Goal: Transaction & Acquisition: Purchase product/service

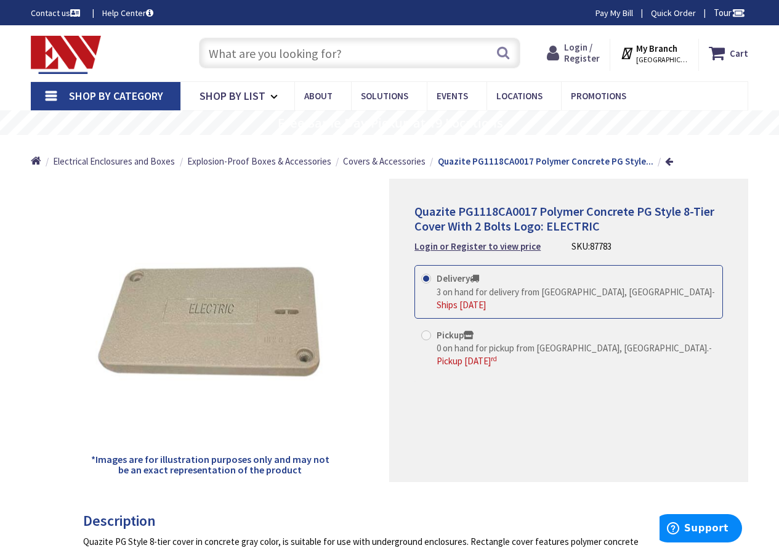
click at [585, 44] on span "Login / Register" at bounding box center [582, 52] width 36 height 23
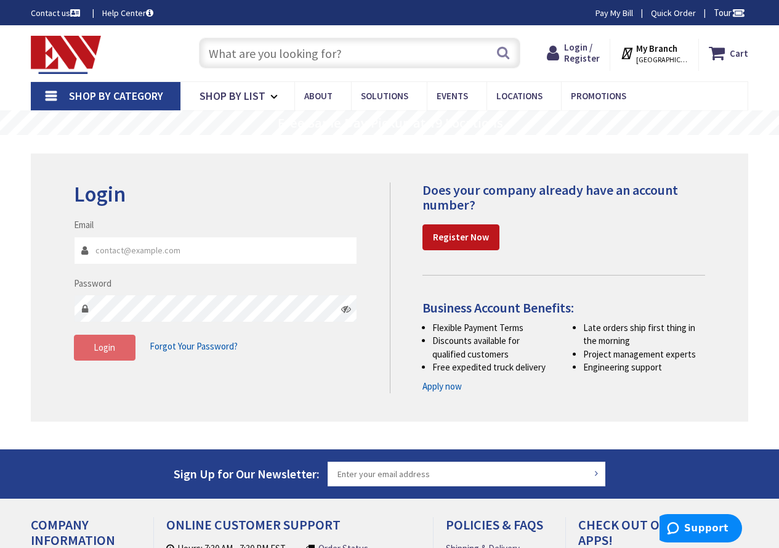
type input "[PERSON_NAME][EMAIL_ADDRESS][DOMAIN_NAME]"
click at [105, 351] on span "Login" at bounding box center [105, 347] width 22 height 12
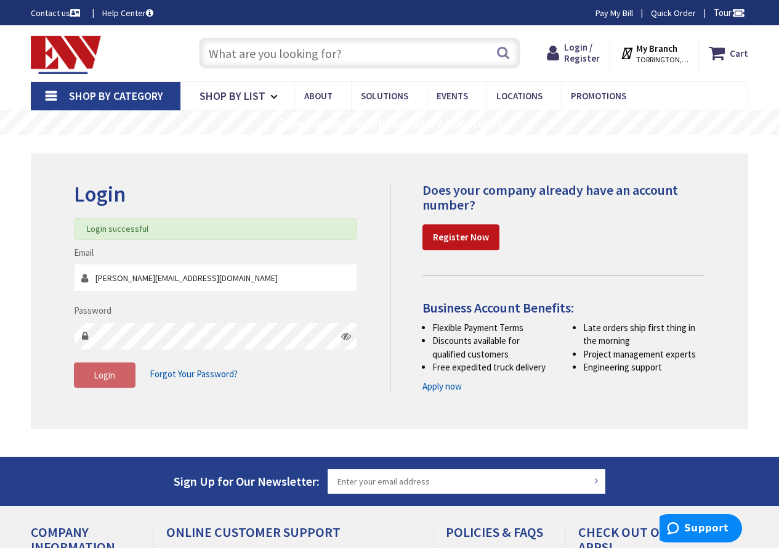
click at [299, 58] on input "text" at bounding box center [360, 53] width 322 height 31
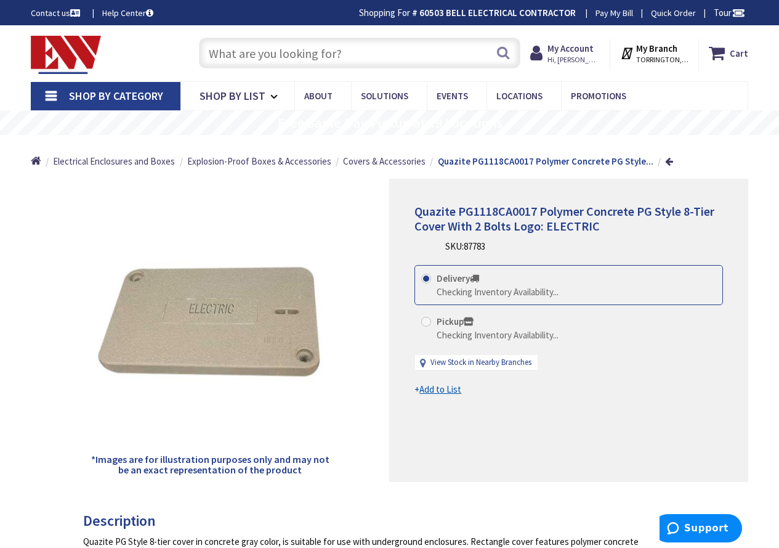
click at [299, 58] on input "text" at bounding box center [360, 53] width 322 height 31
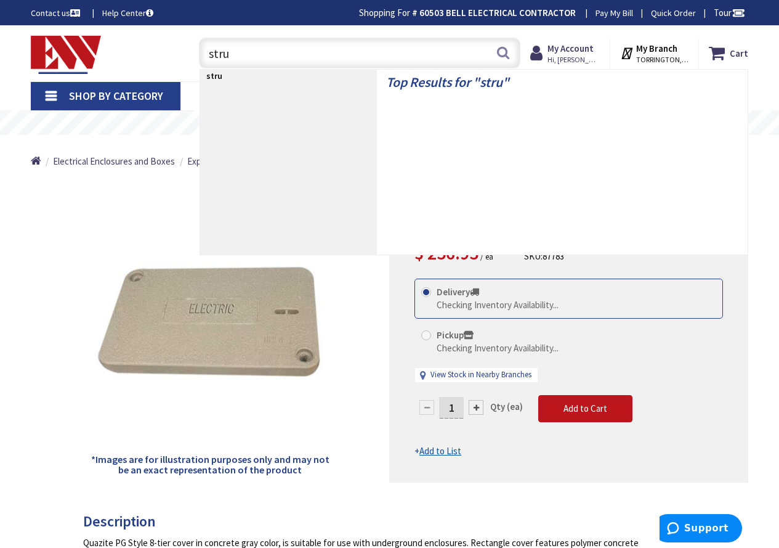
type input "strut"
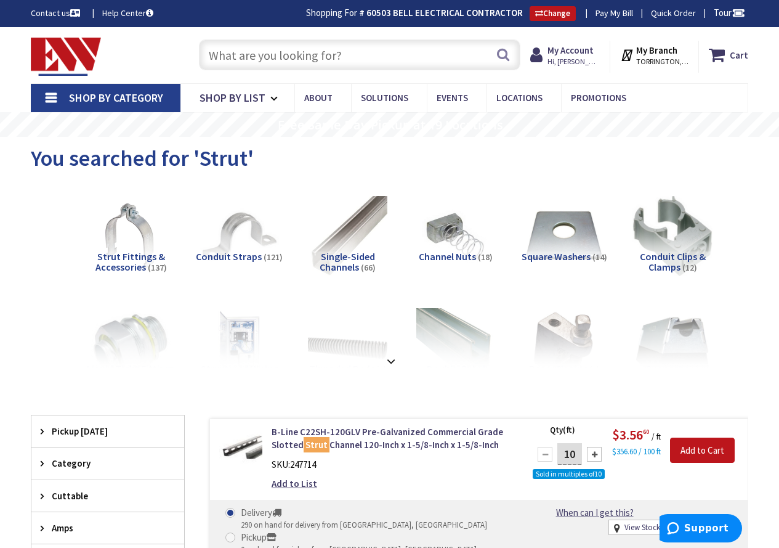
click at [333, 57] on input "text" at bounding box center [360, 54] width 322 height 31
